Goal: Task Accomplishment & Management: Use online tool/utility

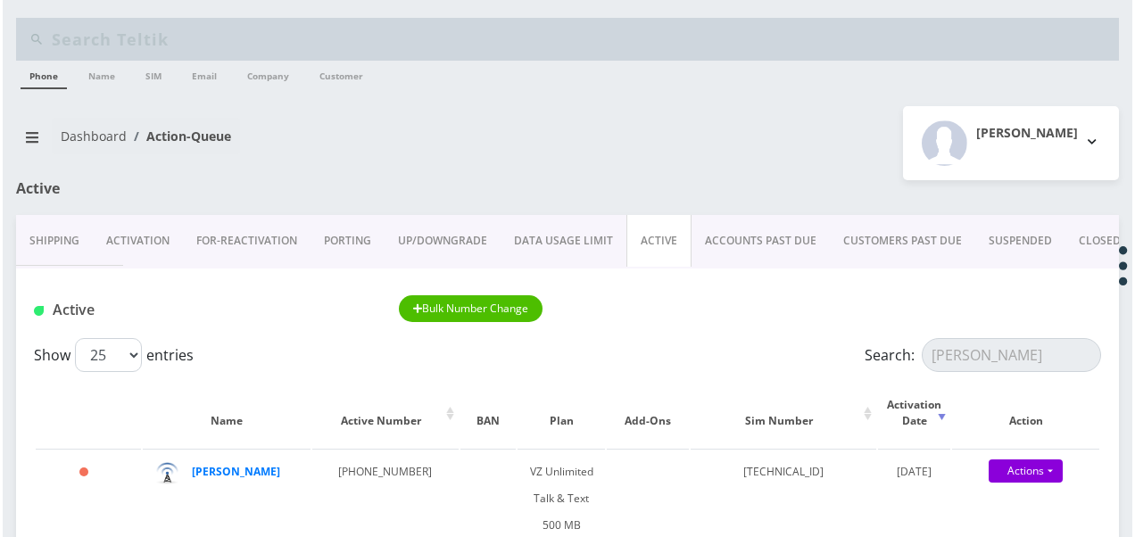
scroll to position [268, 0]
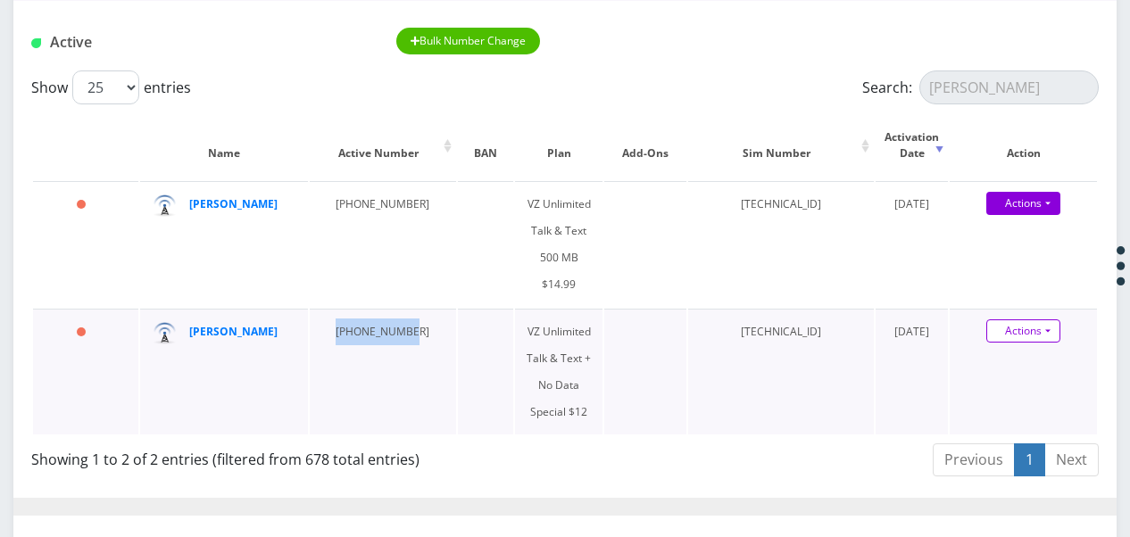
click at [1044, 319] on link "Actions" at bounding box center [1023, 330] width 74 height 23
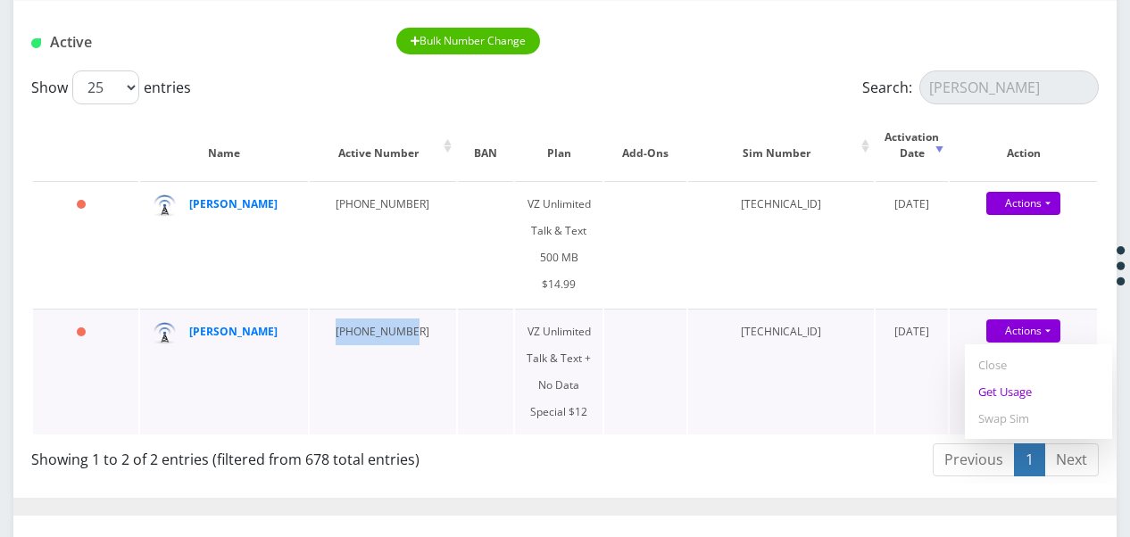
click at [1046, 378] on link "Get Usage" at bounding box center [1037, 391] width 147 height 27
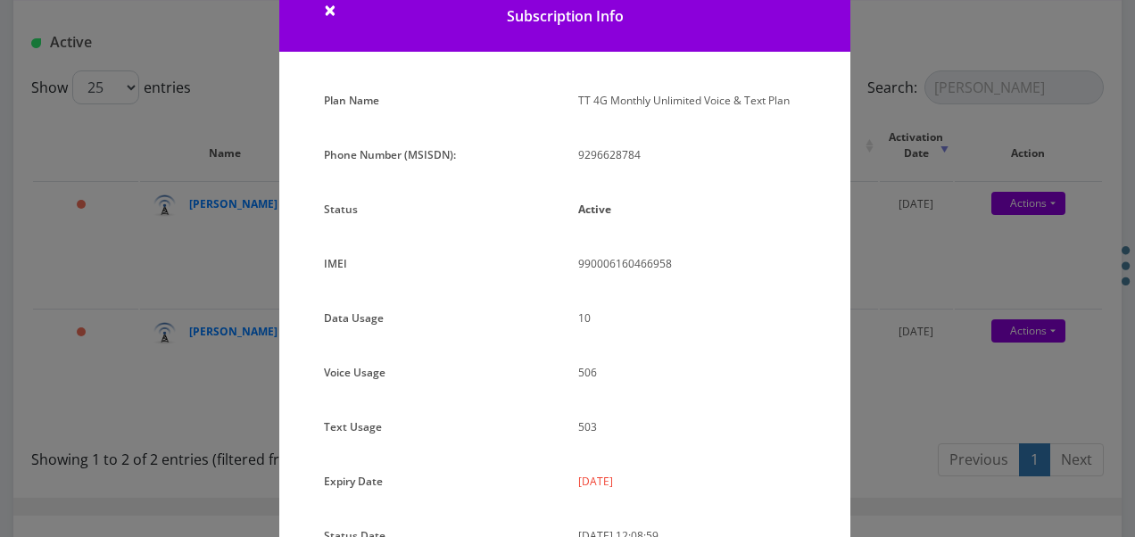
scroll to position [0, 0]
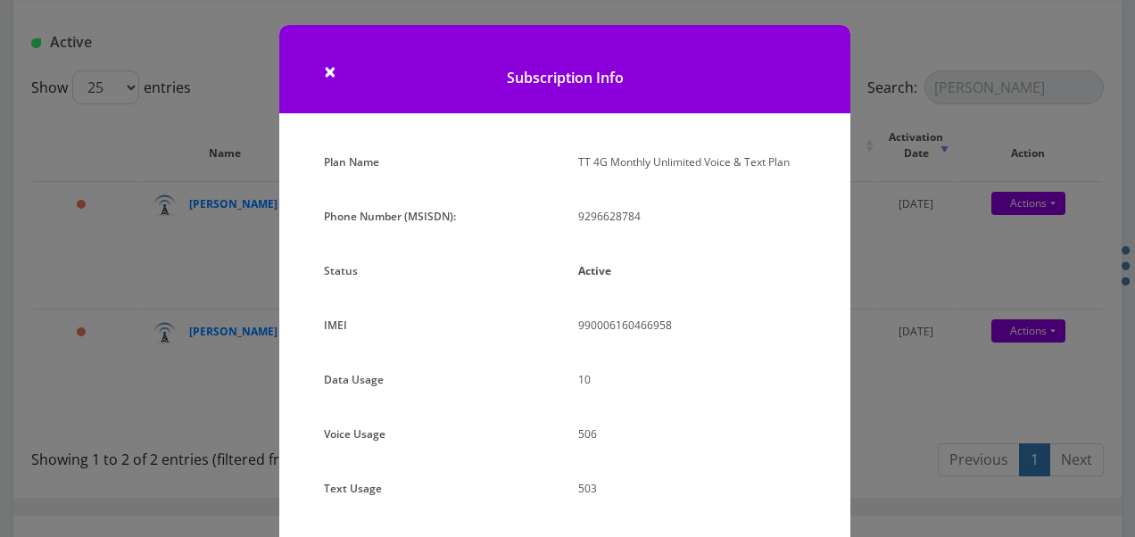
click at [335, 79] on h1 "Subscription Info" at bounding box center [564, 69] width 571 height 88
click at [327, 75] on span "×" at bounding box center [330, 70] width 12 height 29
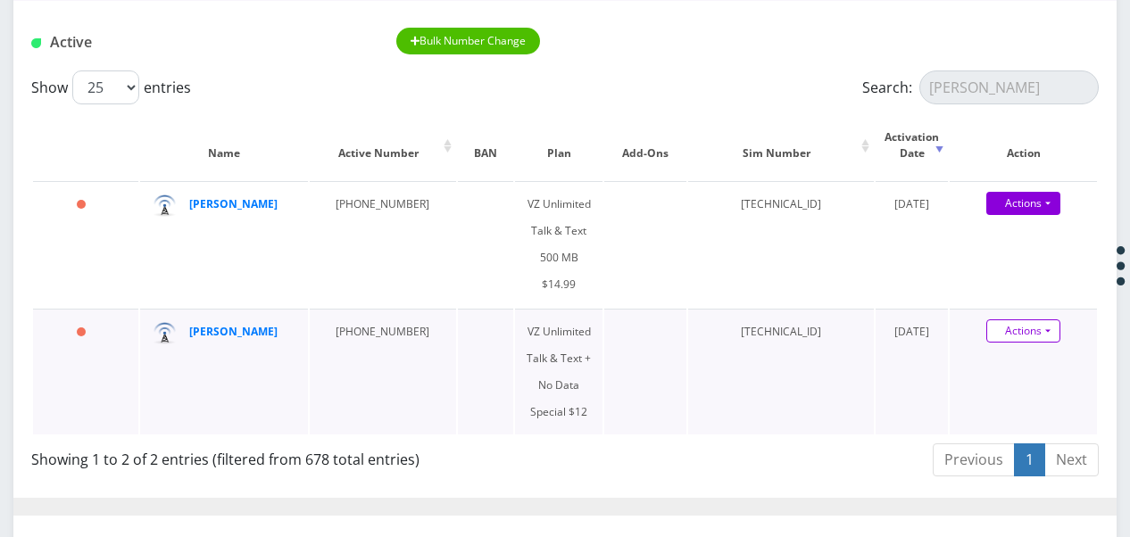
click at [1048, 319] on link "Actions" at bounding box center [1023, 330] width 74 height 23
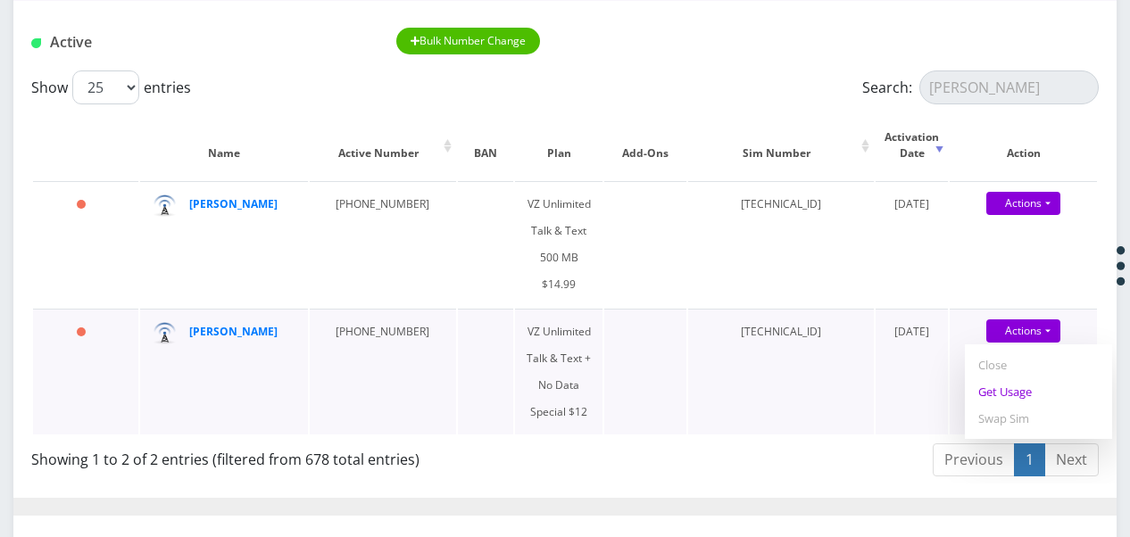
click at [1039, 378] on link "Get Usage" at bounding box center [1037, 391] width 147 height 27
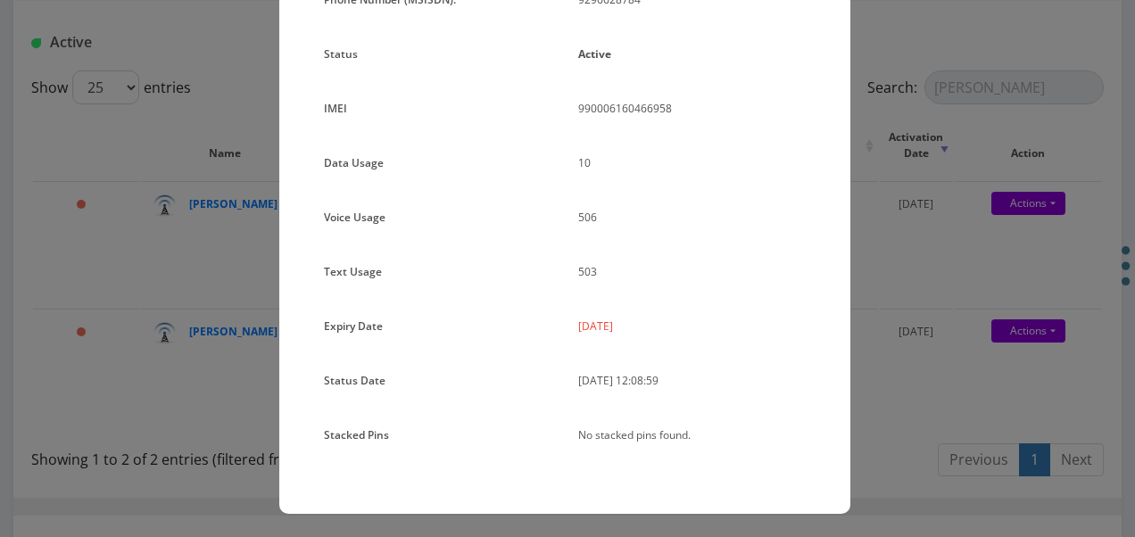
scroll to position [219, 0]
click at [981, 321] on div "× Subscription Info Plan Name TT 4G Monthly Unlimited Voice & Text Plan Phone N…" at bounding box center [567, 268] width 1135 height 537
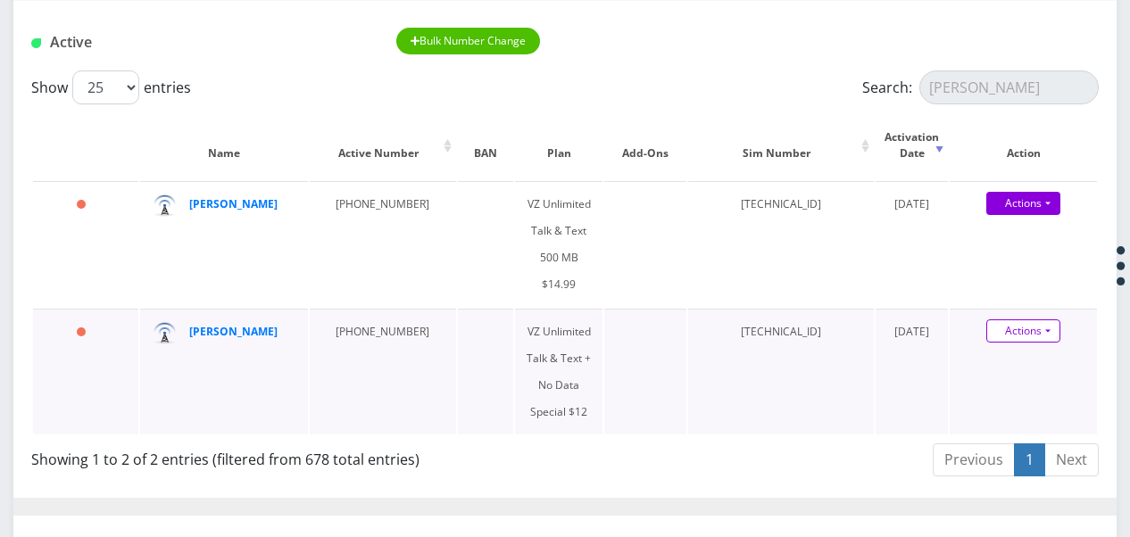
click at [1053, 319] on link "Actions" at bounding box center [1023, 330] width 74 height 23
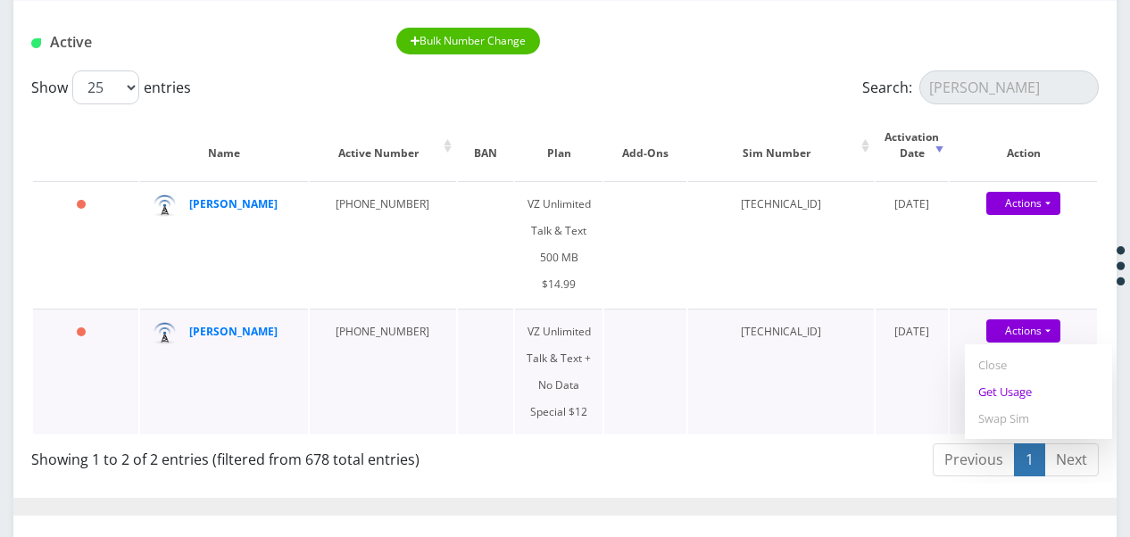
click at [1009, 378] on link "Get Usage" at bounding box center [1037, 391] width 147 height 27
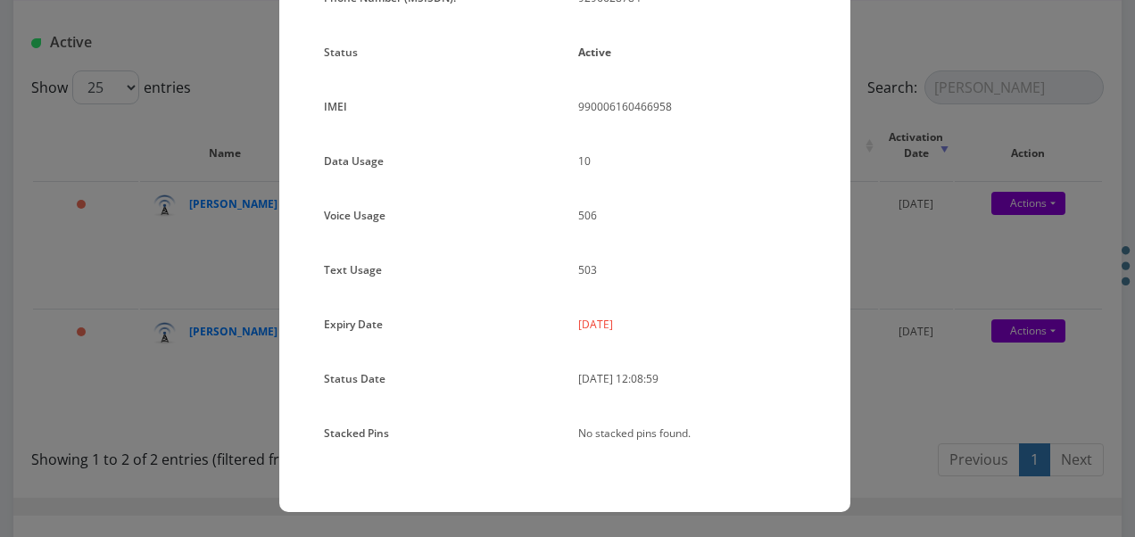
click at [874, 242] on div "× Subscription Info Plan Name TT 4G Monthly Unlimited Voice & Text Plan Phone N…" at bounding box center [567, 268] width 1135 height 537
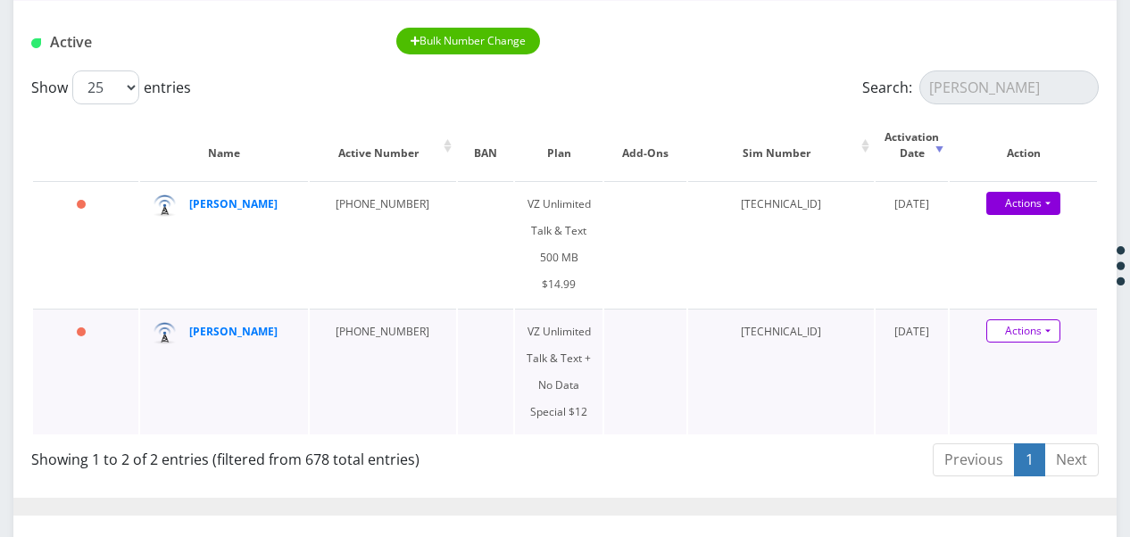
click at [1047, 319] on link "Actions" at bounding box center [1023, 330] width 74 height 23
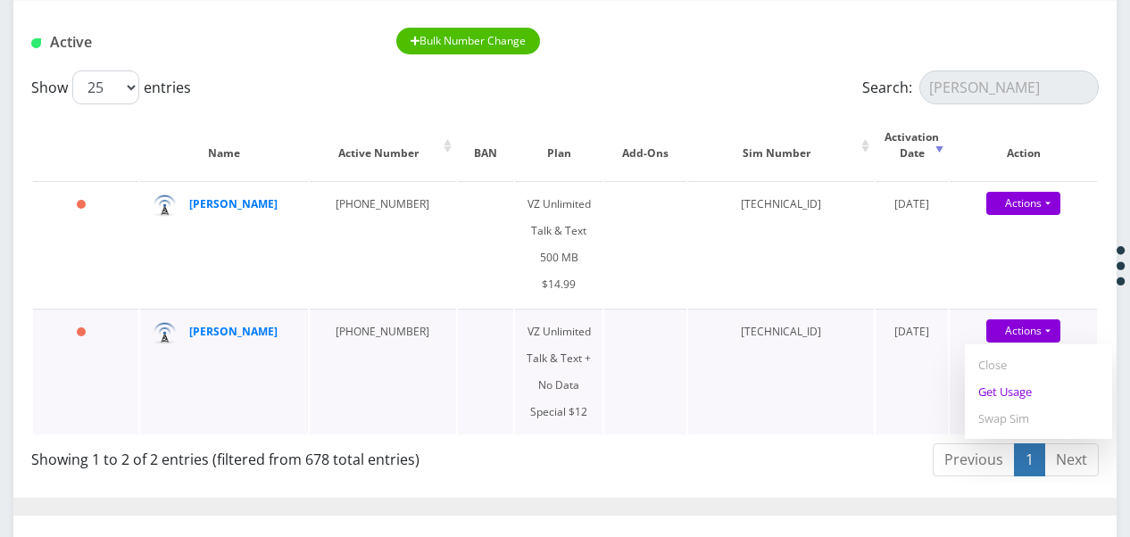
click at [1019, 378] on link "Get Usage" at bounding box center [1037, 391] width 147 height 27
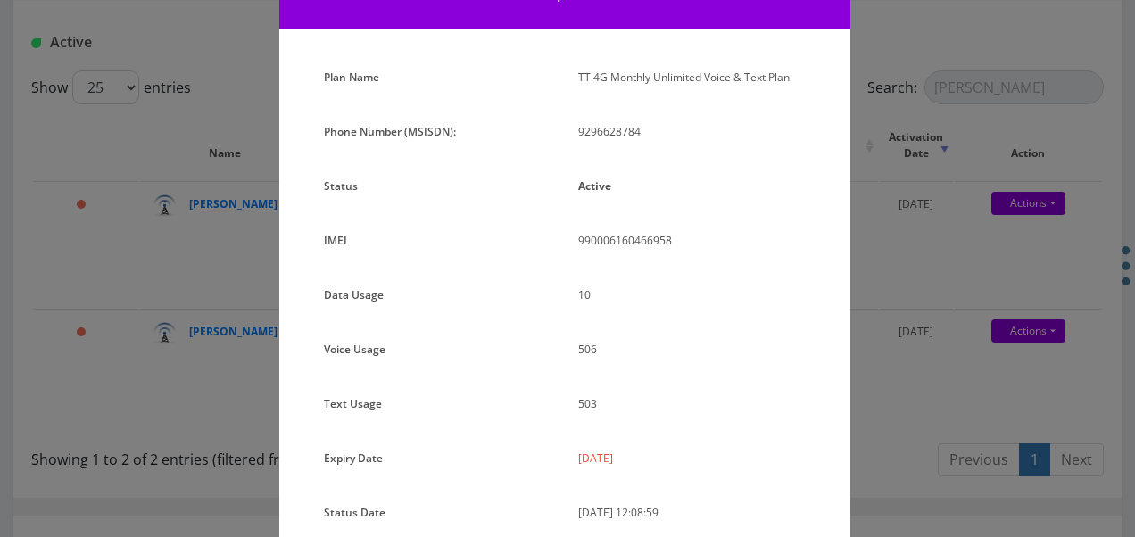
scroll to position [178, 0]
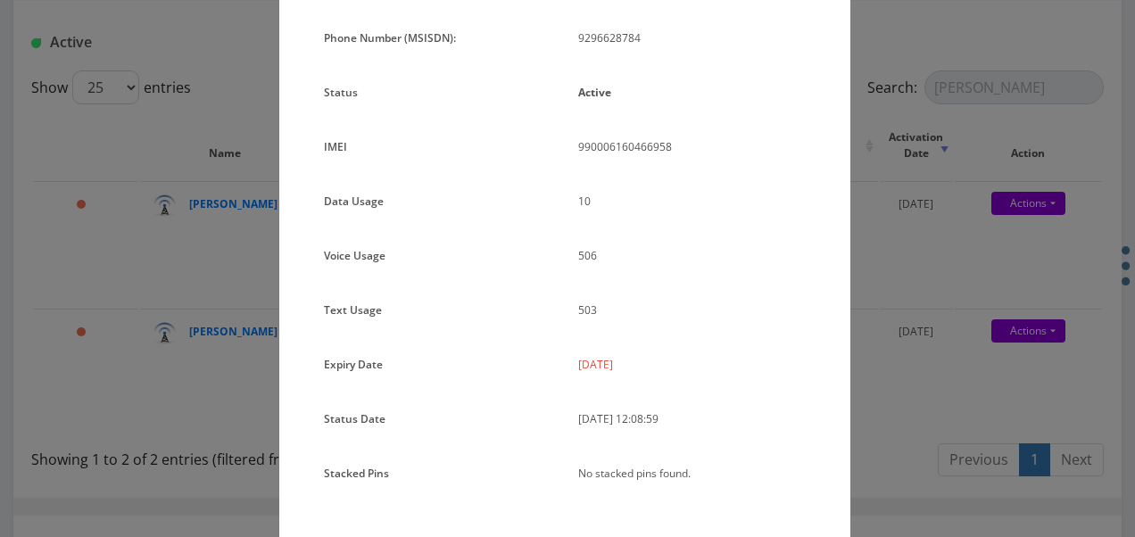
click at [844, 185] on div "Plan Name TT 4G Monthly Unlimited Voice & Text Plan Phone Number (MSISDN): 9296…" at bounding box center [564, 262] width 571 height 582
